Goal: Transaction & Acquisition: Download file/media

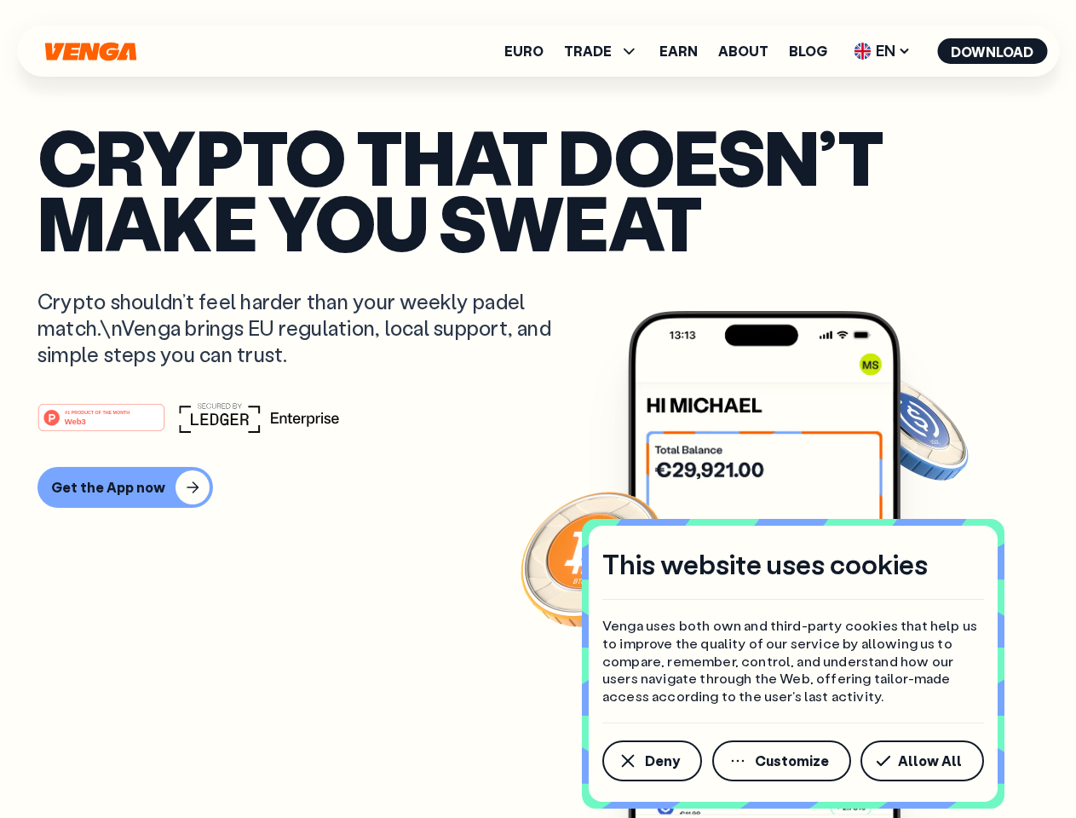
click at [537, 409] on div "#1 PRODUCT OF THE MONTH Web3" at bounding box center [537, 417] width 1001 height 31
click at [651, 761] on span "Deny" at bounding box center [662, 761] width 35 height 14
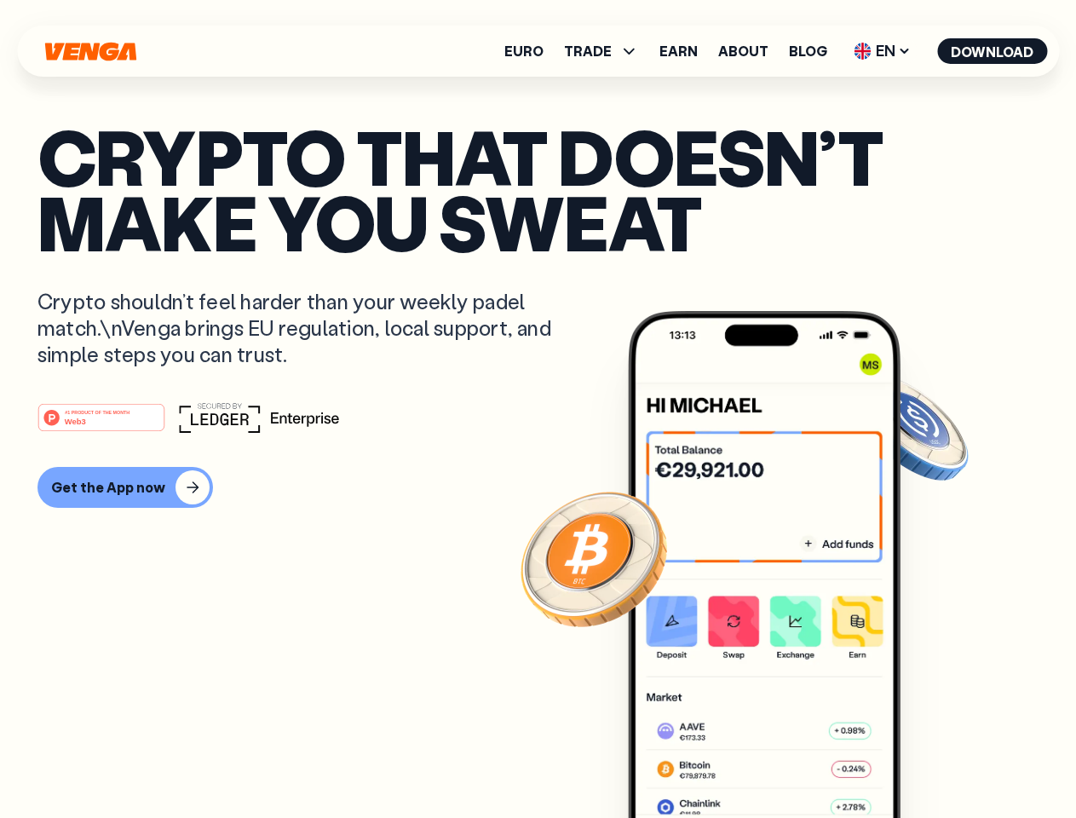
click at [783, 761] on img at bounding box center [764, 596] width 273 height 571
click at [925, 761] on article "Crypto that doesn’t make you sweat Crypto shouldn’t feel harder than your weekl…" at bounding box center [537, 443] width 1001 height 639
click at [606, 51] on span "TRADE" at bounding box center [588, 51] width 48 height 14
click at [882, 51] on span "EN" at bounding box center [882, 50] width 69 height 27
click at [992, 51] on button "Download" at bounding box center [992, 51] width 110 height 26
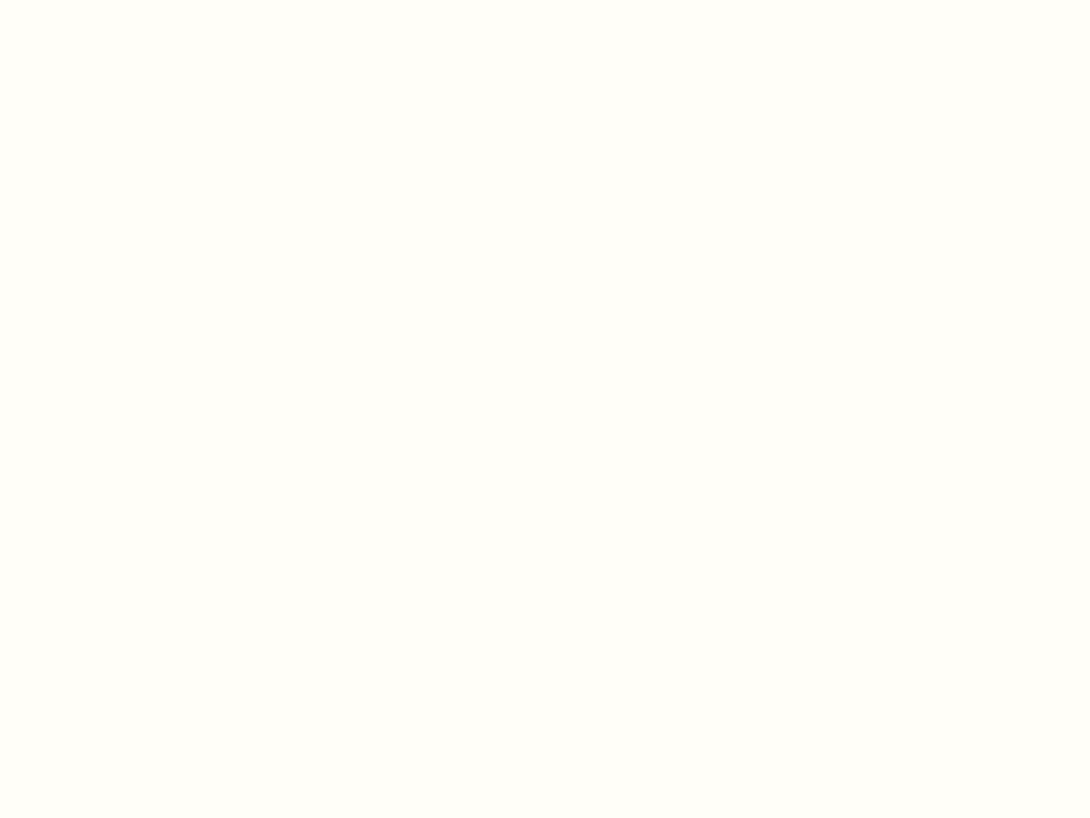
click at [123, 0] on html "This website uses cookies Venga uses both own and third-party cookies that help…" at bounding box center [545, 0] width 1090 height 0
click at [104, 0] on html "This website uses cookies Venga uses both own and third-party cookies that help…" at bounding box center [545, 0] width 1090 height 0
